Goal: Register for event/course

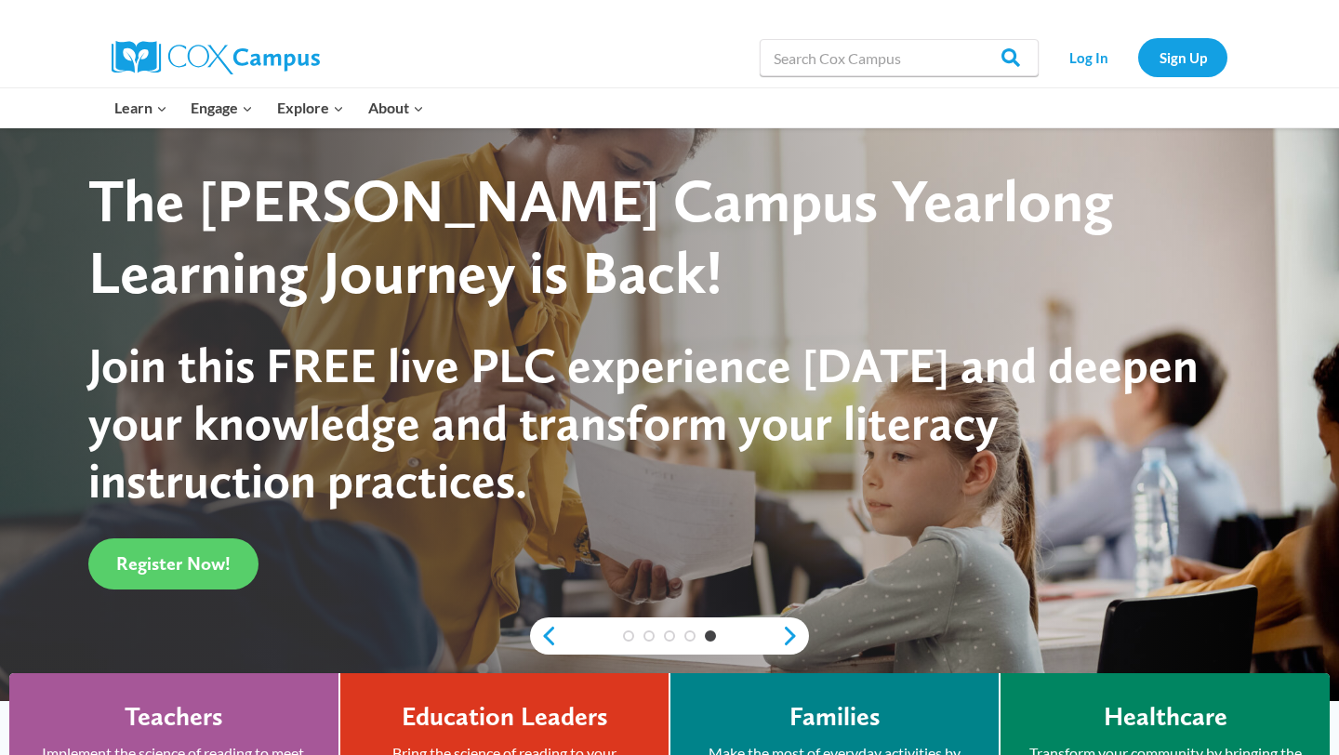
scroll to position [1, 0]
click at [181, 573] on span "Register Now!" at bounding box center [173, 562] width 114 height 22
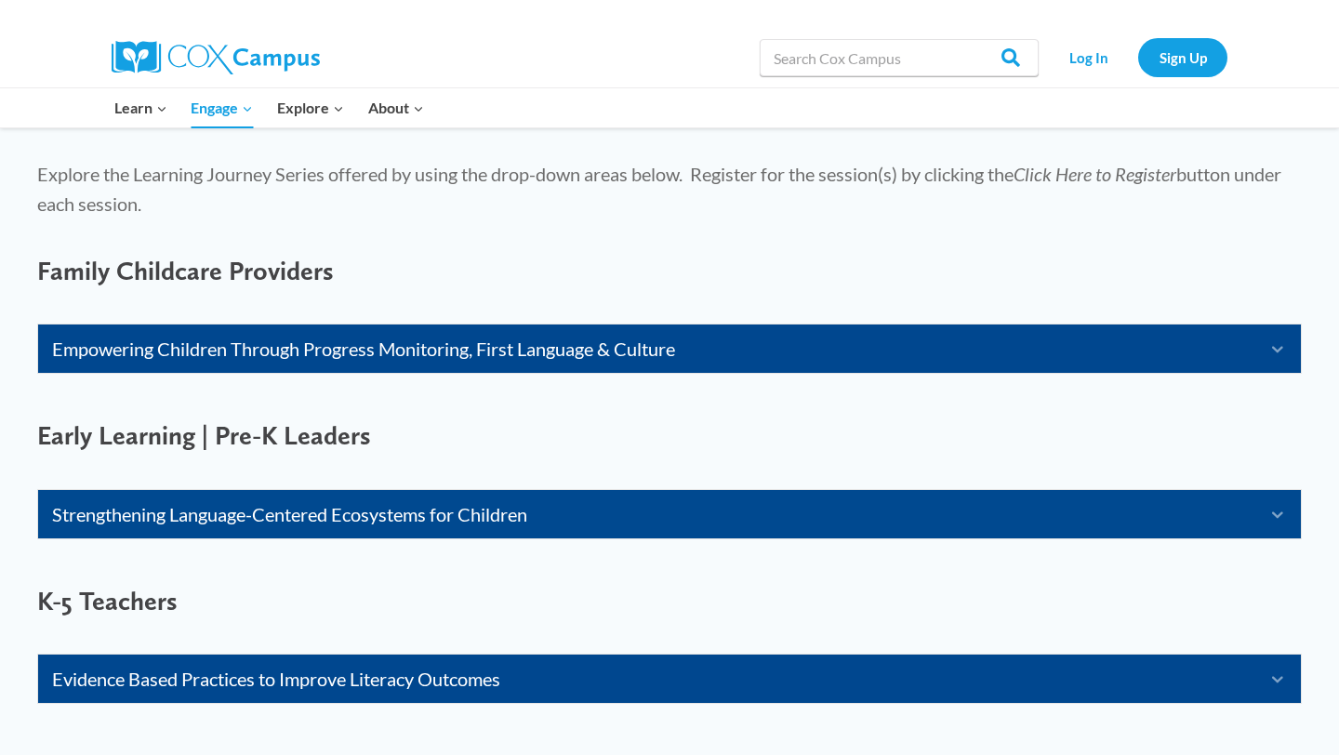
scroll to position [1097, 0]
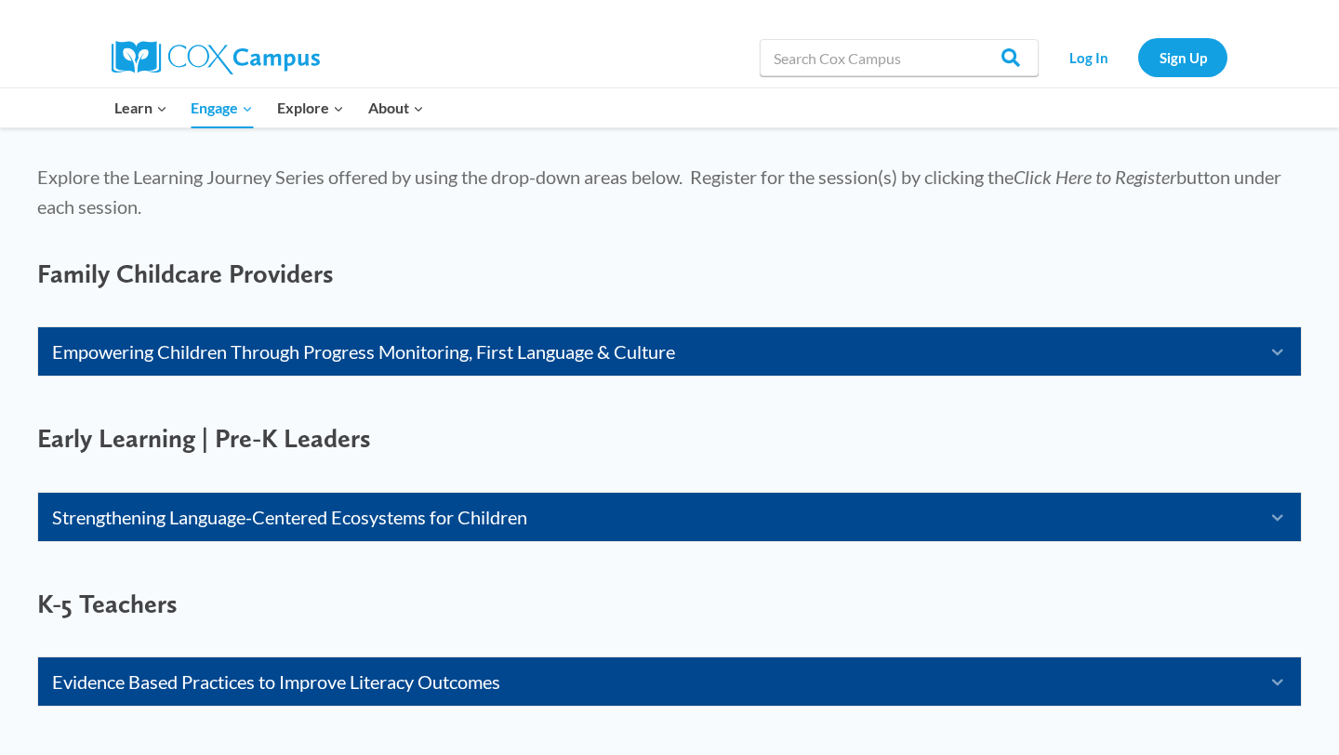
click at [243, 510] on link "Strengthening Language-Centered Ecosystems for Children" at bounding box center [646, 517] width 1188 height 30
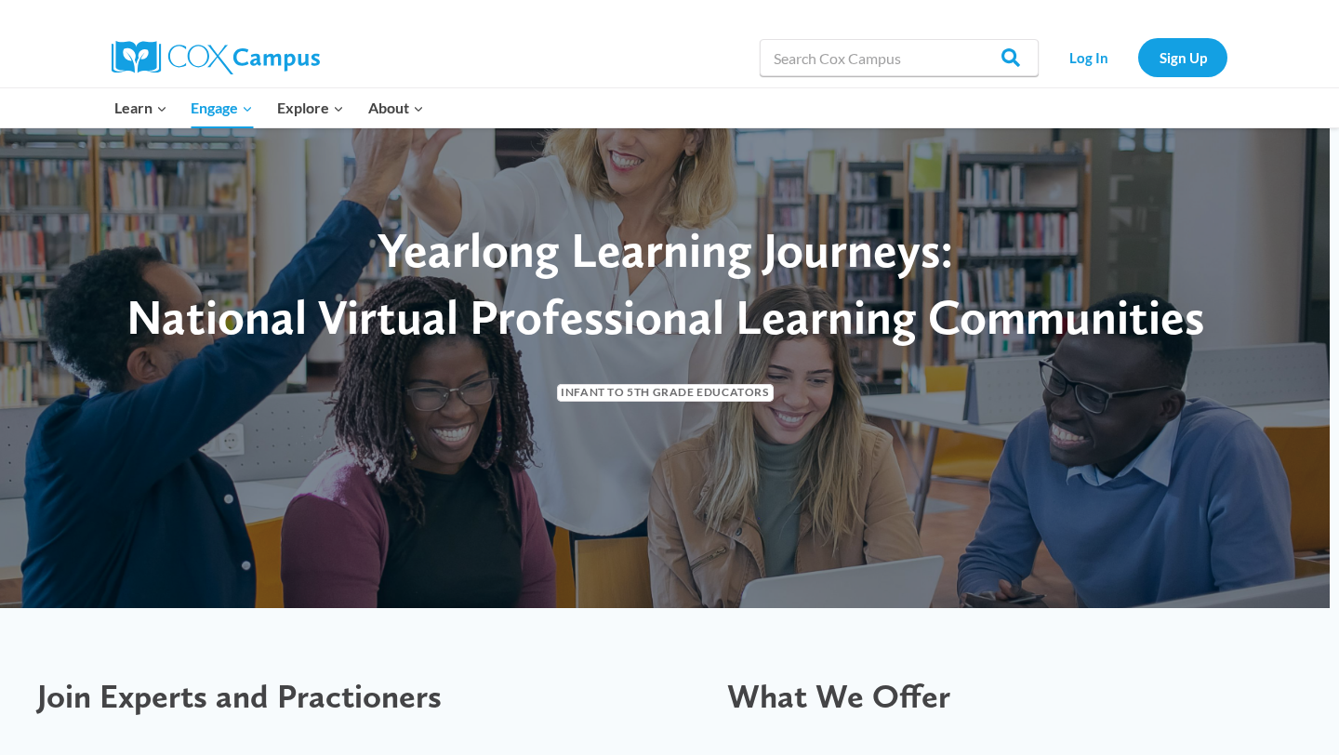
scroll to position [0, 0]
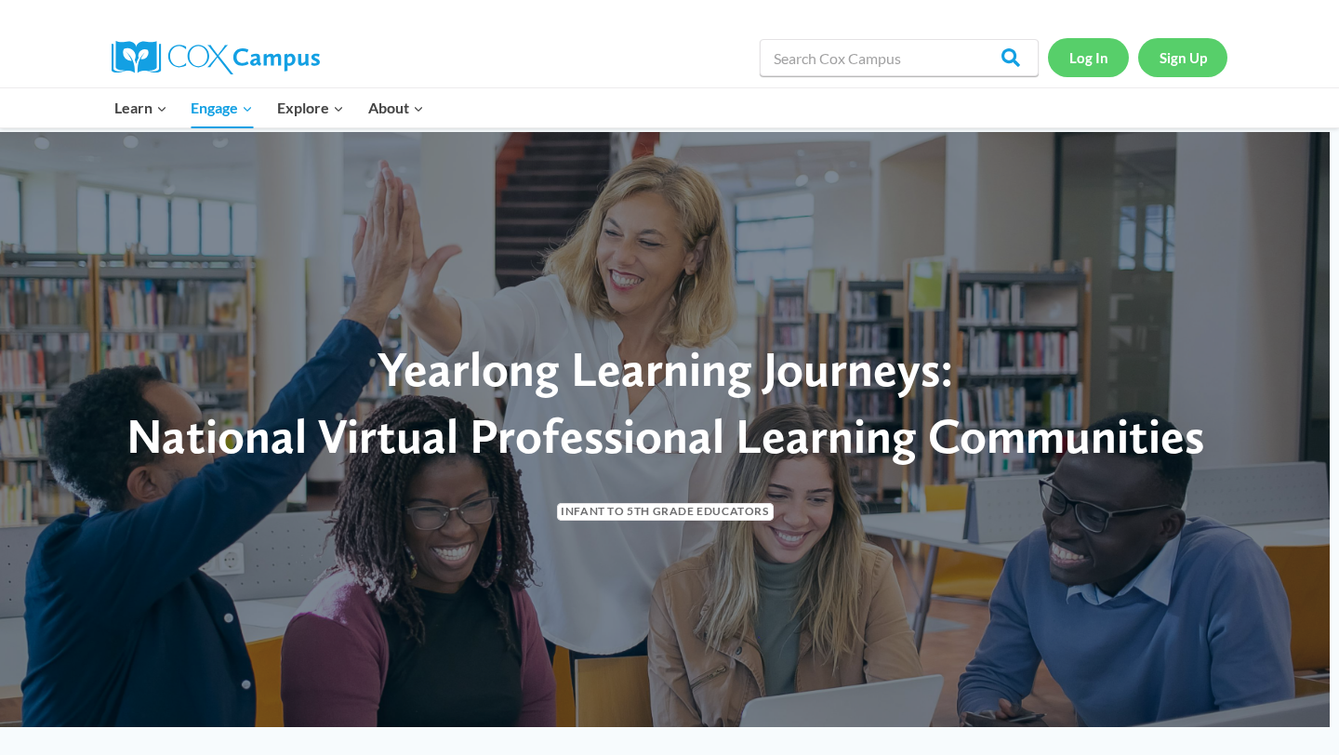
drag, startPoint x: 1190, startPoint y: 67, endPoint x: 1106, endPoint y: 65, distance: 83.7
click at [1190, 67] on link "Sign Up" at bounding box center [1182, 57] width 89 height 38
